Goal: Find contact information: Find contact information

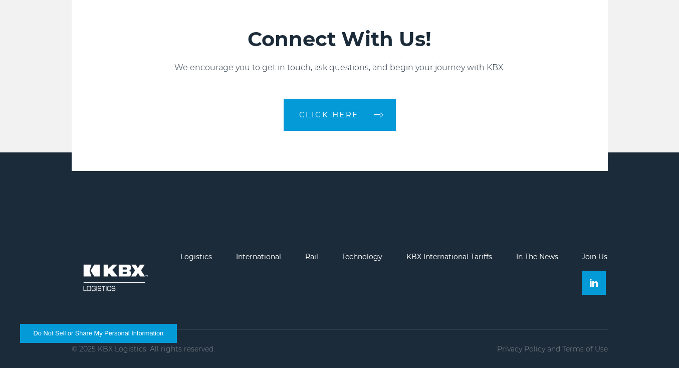
scroll to position [2196, 0]
click at [540, 260] on link "In The News" at bounding box center [537, 256] width 42 height 9
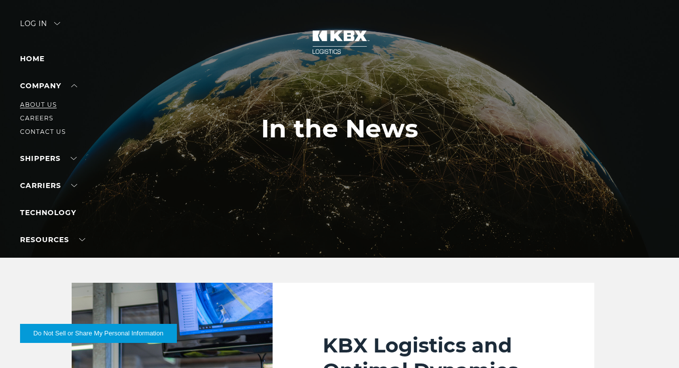
click at [44, 104] on link "About Us" at bounding box center [38, 105] width 37 height 8
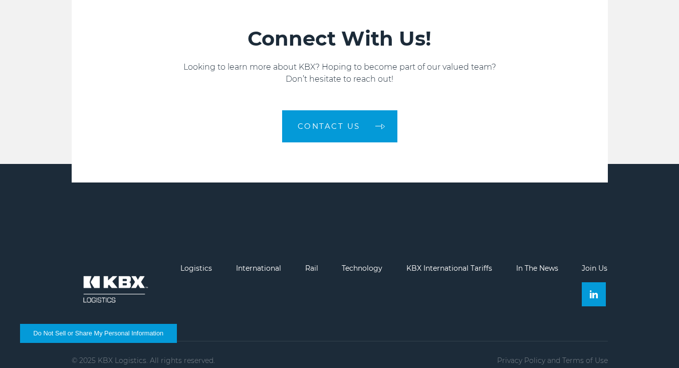
scroll to position [1601, 0]
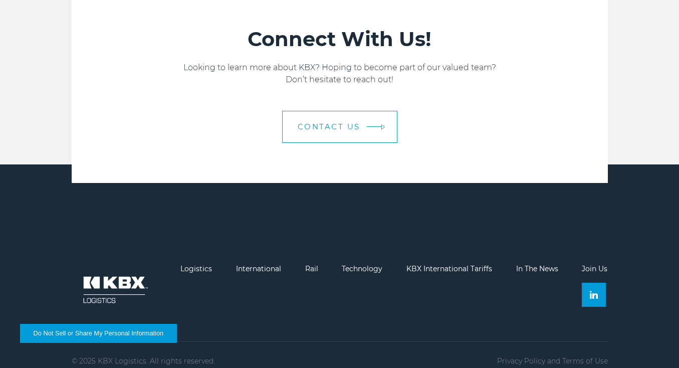
click at [351, 122] on link "Contact us" at bounding box center [339, 127] width 115 height 32
